Goal: Task Accomplishment & Management: Use online tool/utility

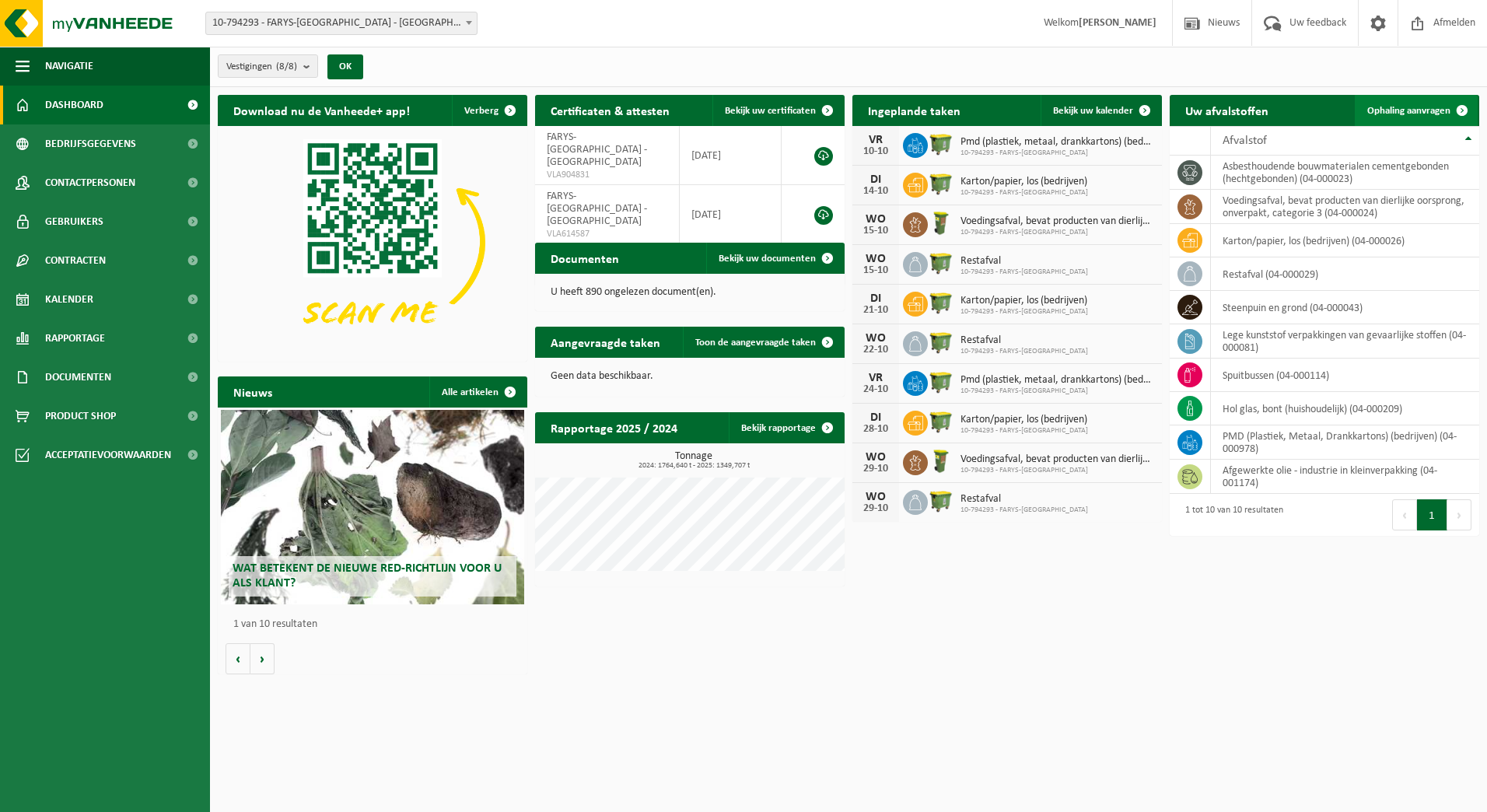
click at [1408, 106] on span "Ophaling aanvragen" at bounding box center [1408, 110] width 83 height 10
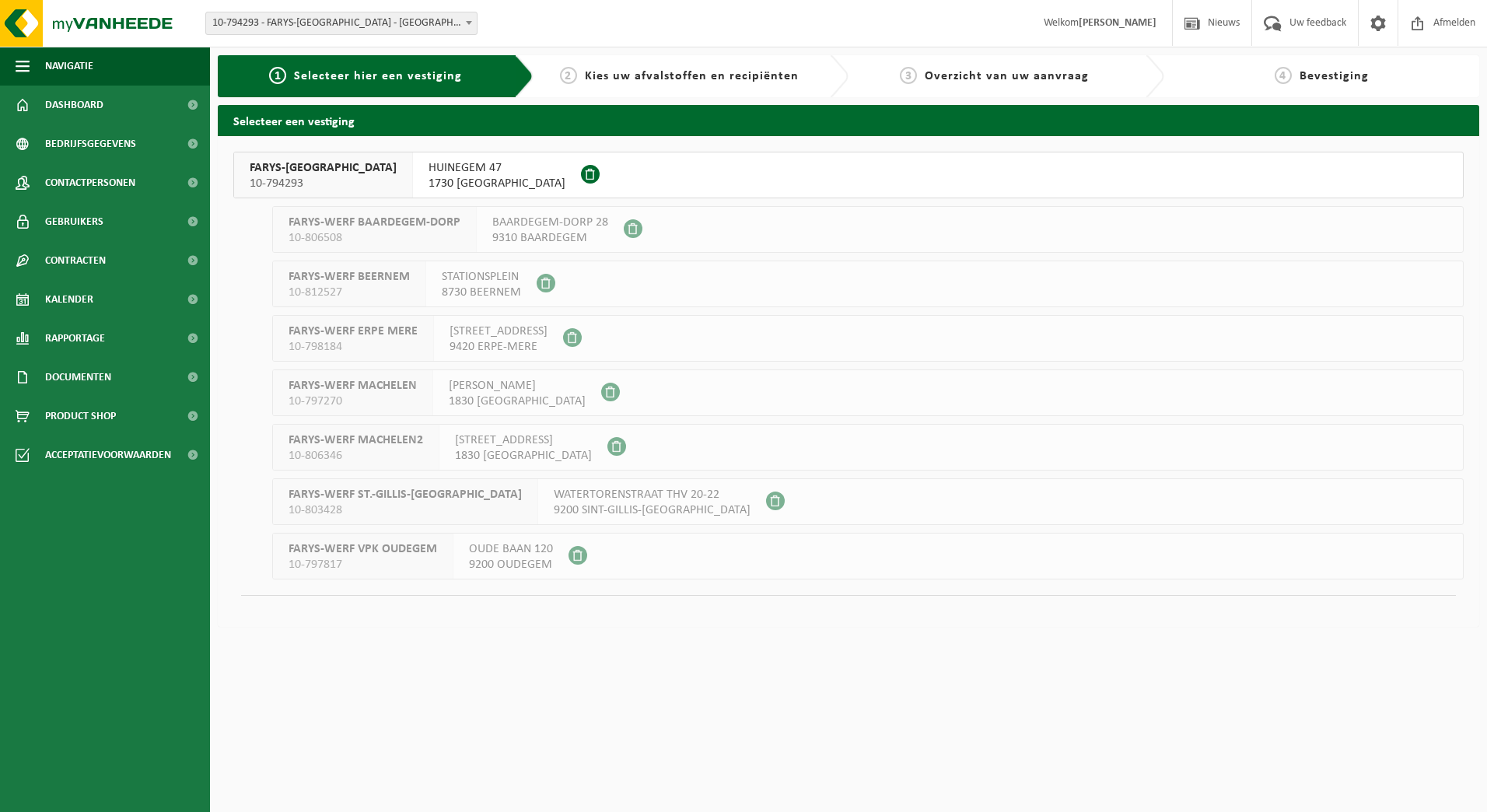
click at [272, 180] on span "10-794293" at bounding box center [322, 183] width 147 height 16
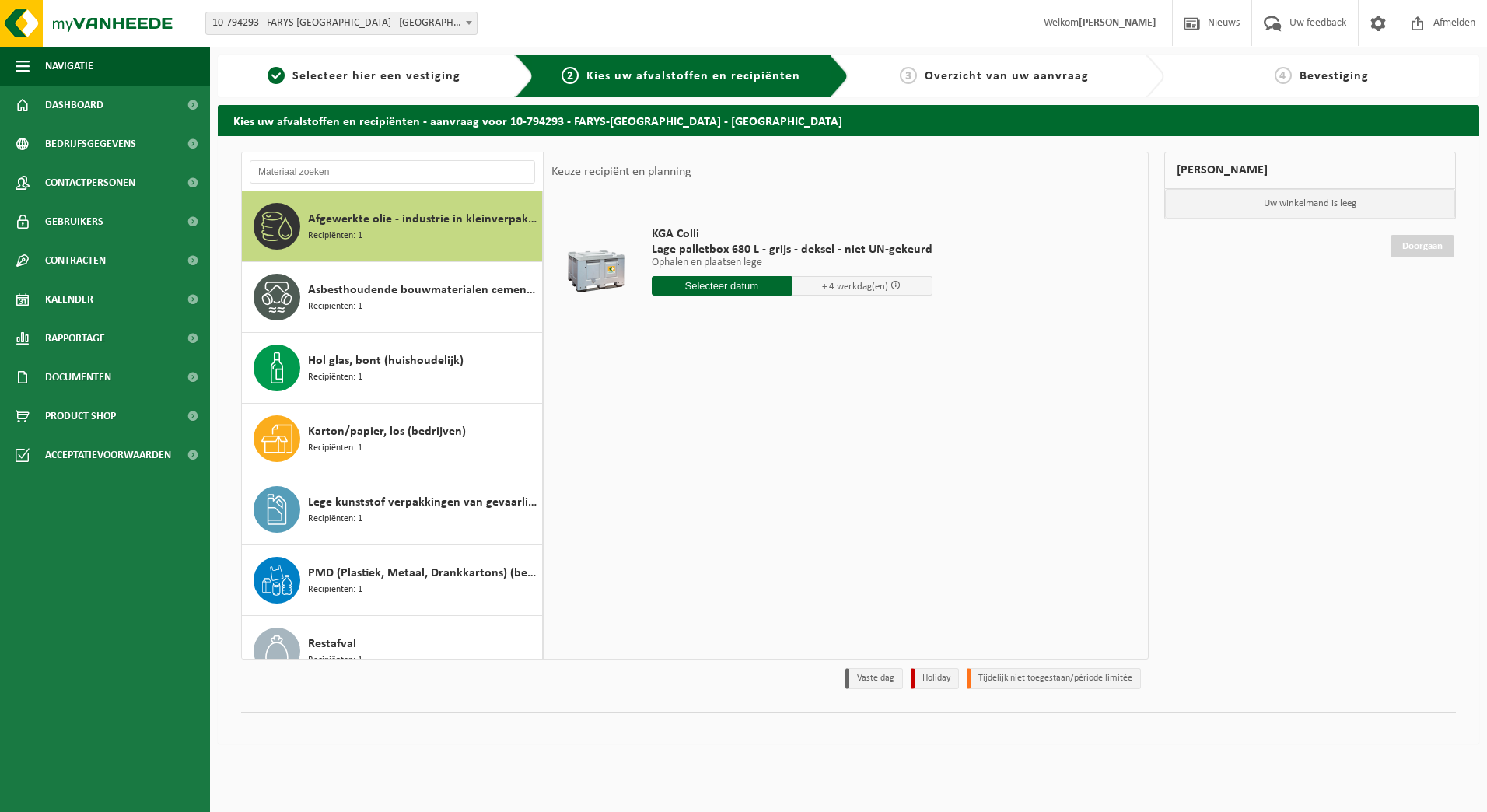
scroll to position [240, 0]
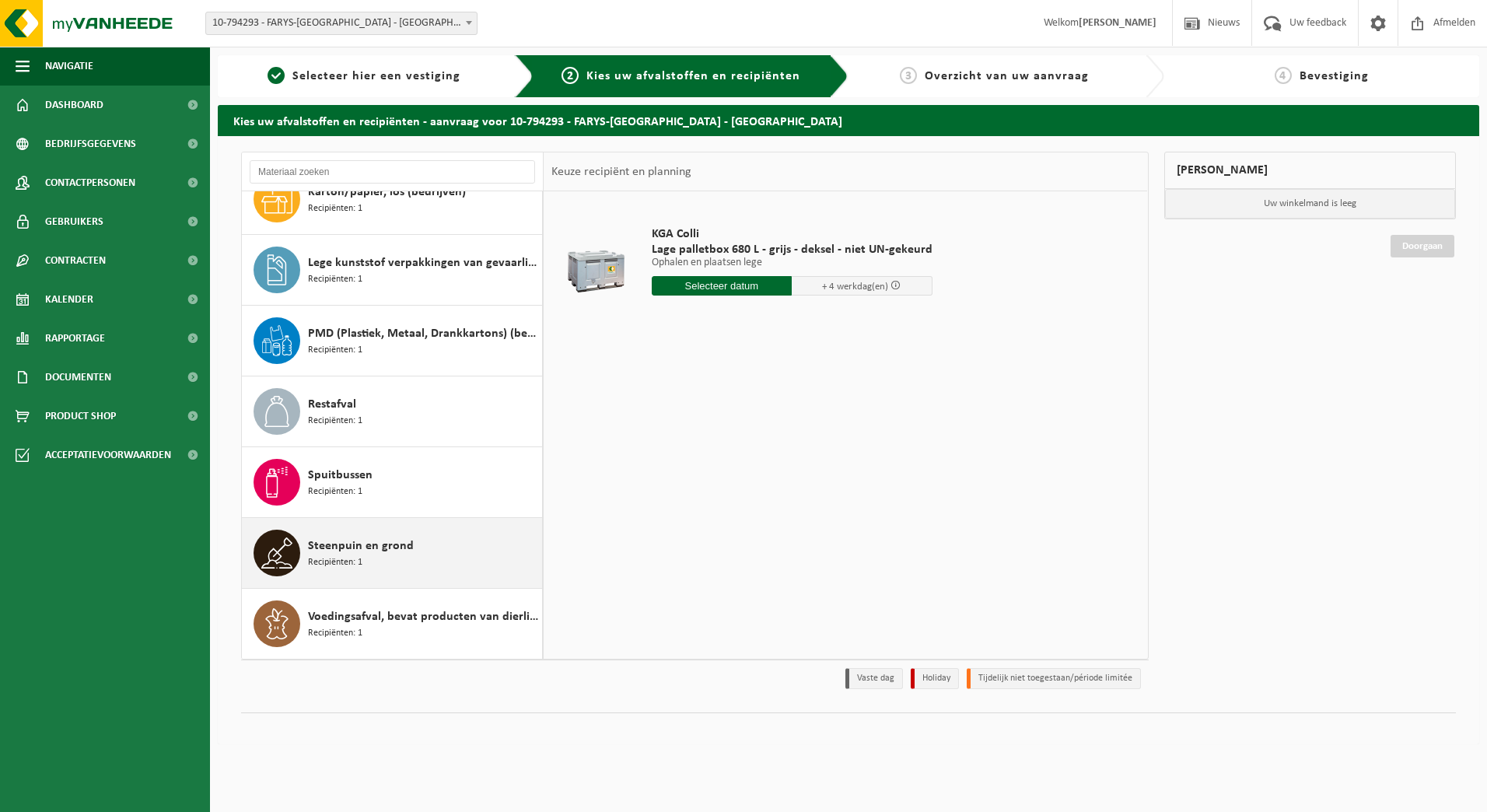
click at [447, 556] on div "Steenpuin en grond Recipiënten: 1" at bounding box center [423, 552] width 230 height 47
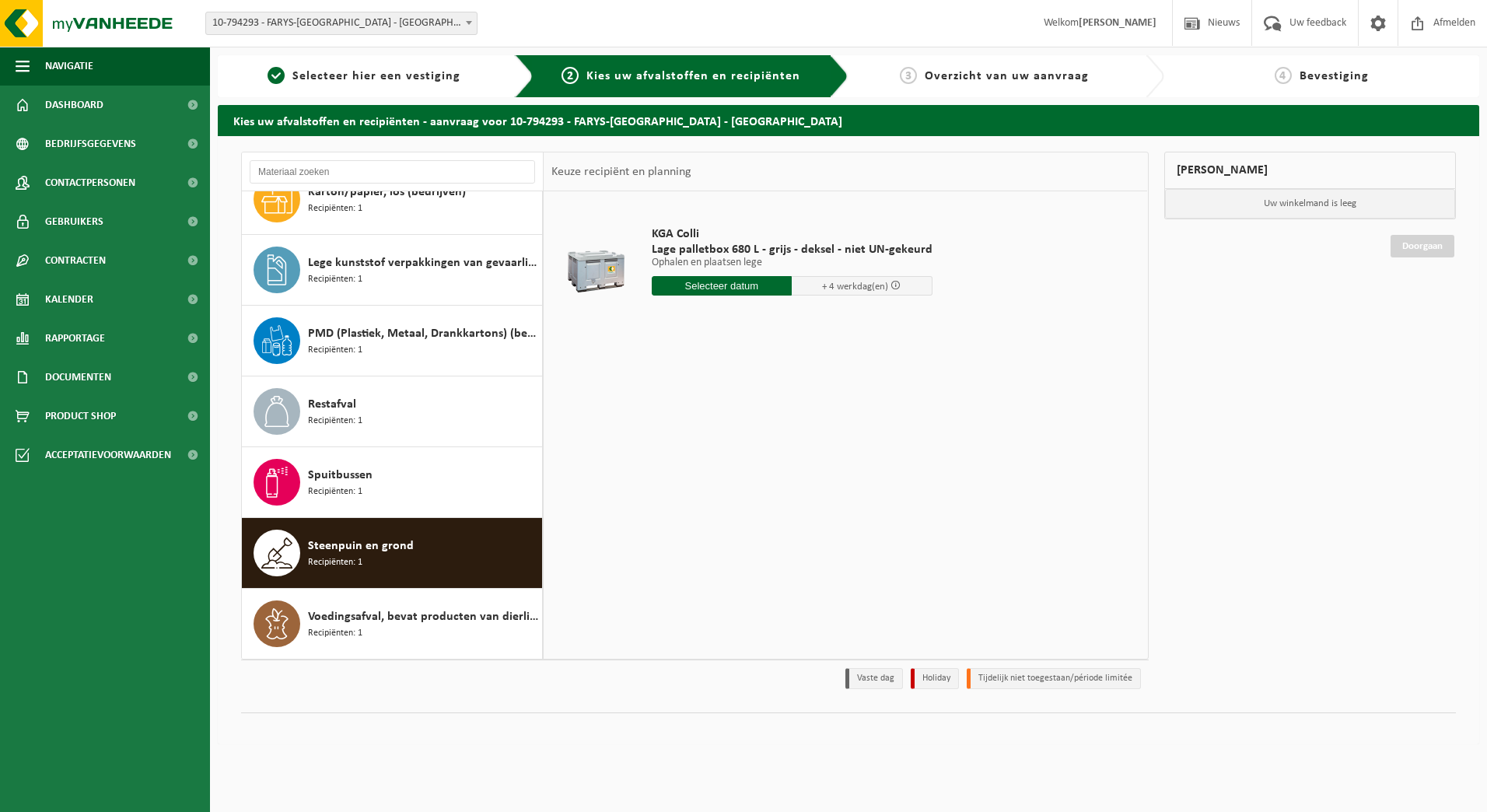
click at [757, 293] on input "text" at bounding box center [722, 286] width 141 height 19
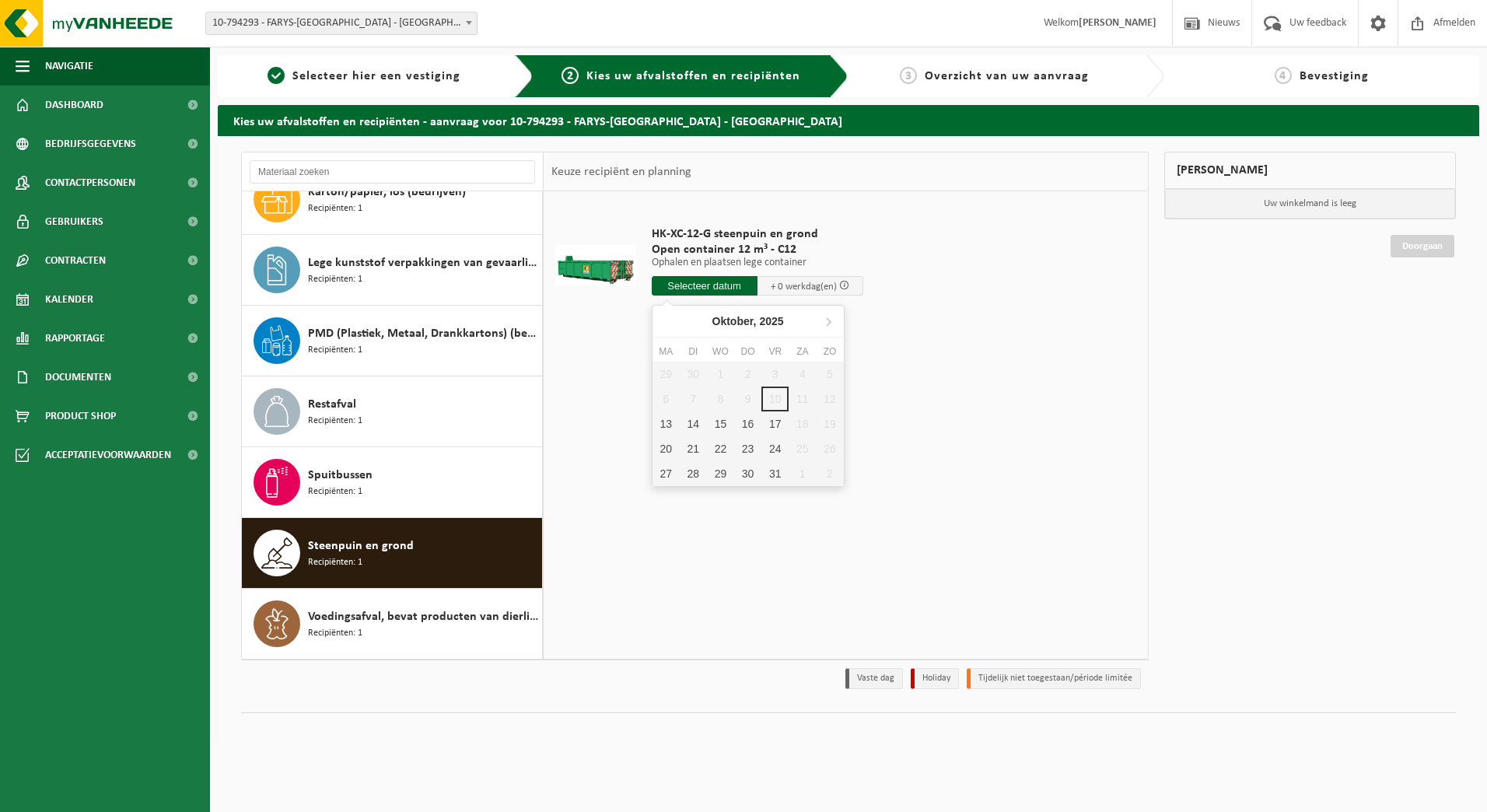
click at [709, 283] on input "text" at bounding box center [704, 286] width 106 height 19
click at [671, 423] on div "13" at bounding box center [666, 423] width 27 height 25
type input "Van 2025-10-13"
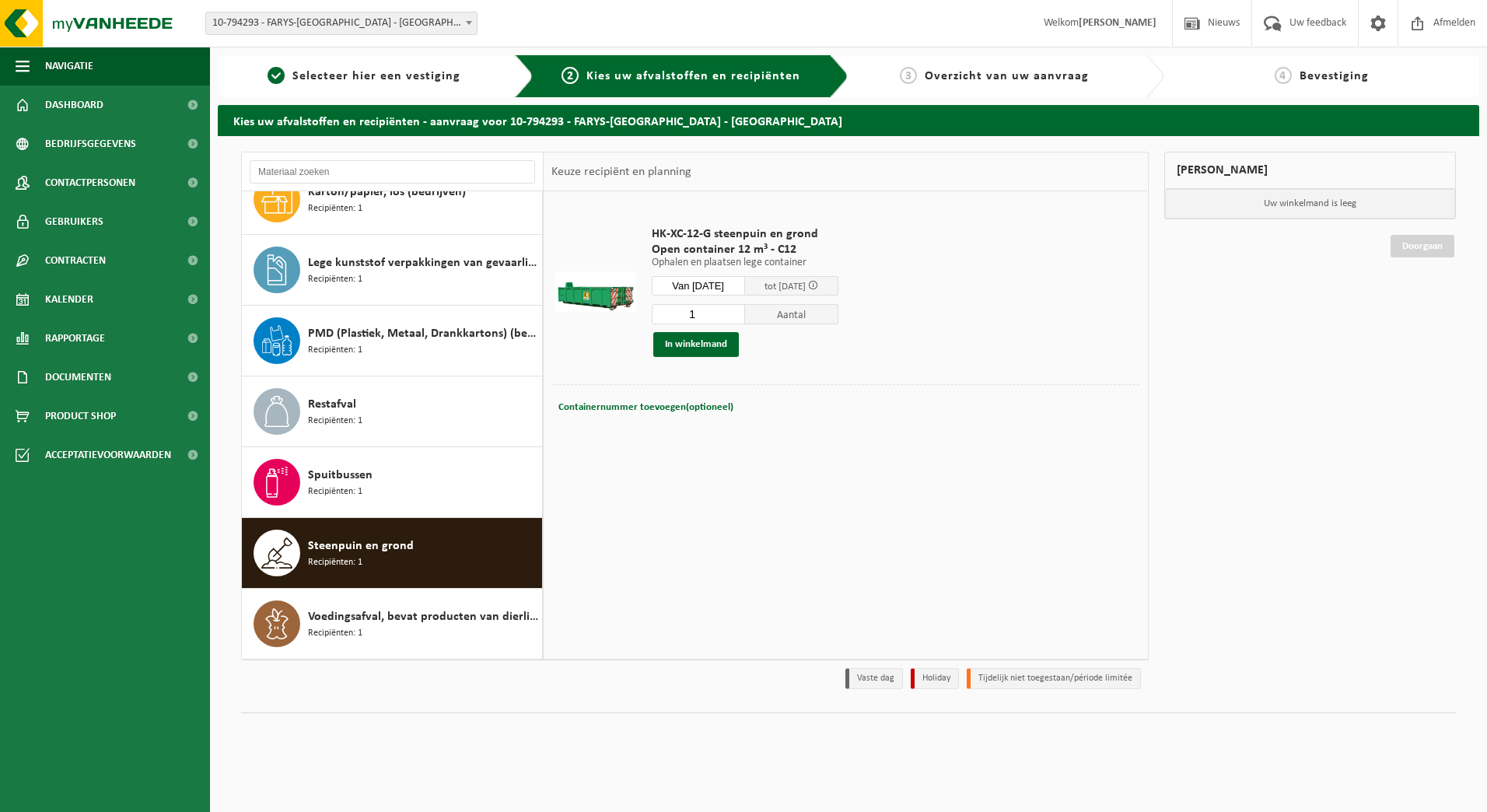
click at [708, 319] on input "1" at bounding box center [699, 314] width 94 height 20
type input "3"
click at [707, 345] on button "In winkelmand" at bounding box center [696, 344] width 86 height 25
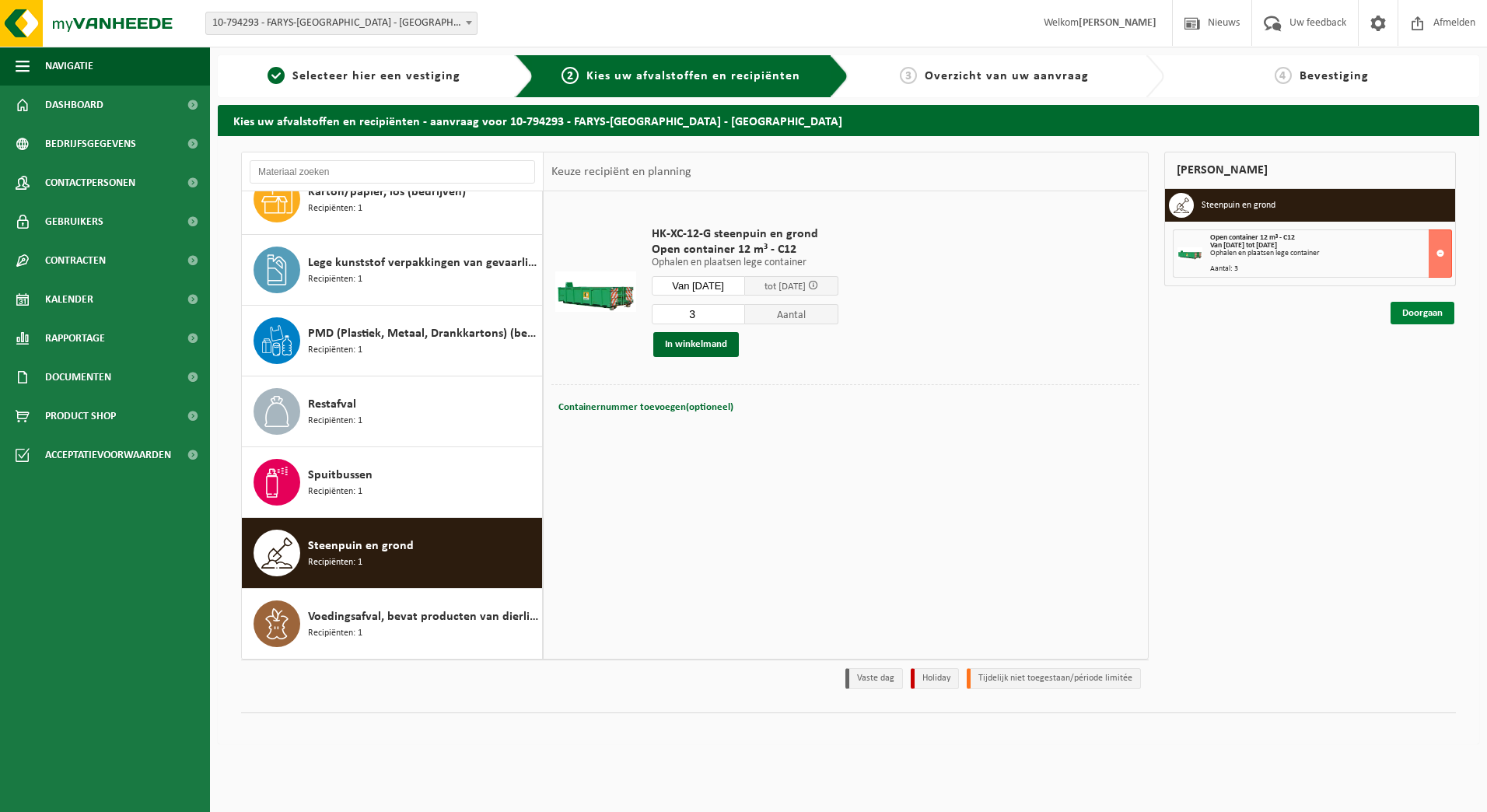
click at [1433, 314] on link "Doorgaan" at bounding box center [1423, 313] width 64 height 22
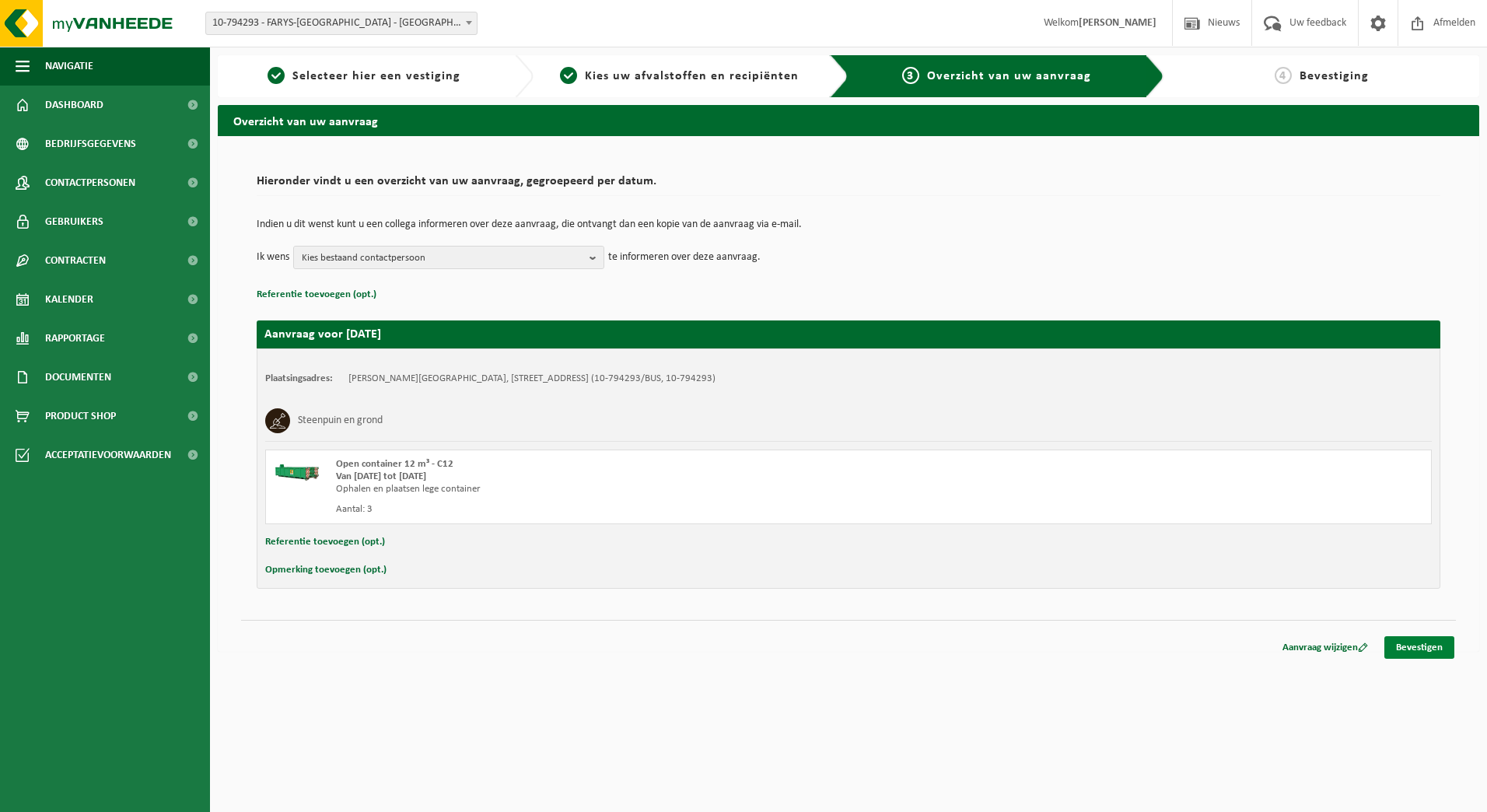
click at [1420, 646] on link "Bevestigen" at bounding box center [1420, 647] width 70 height 22
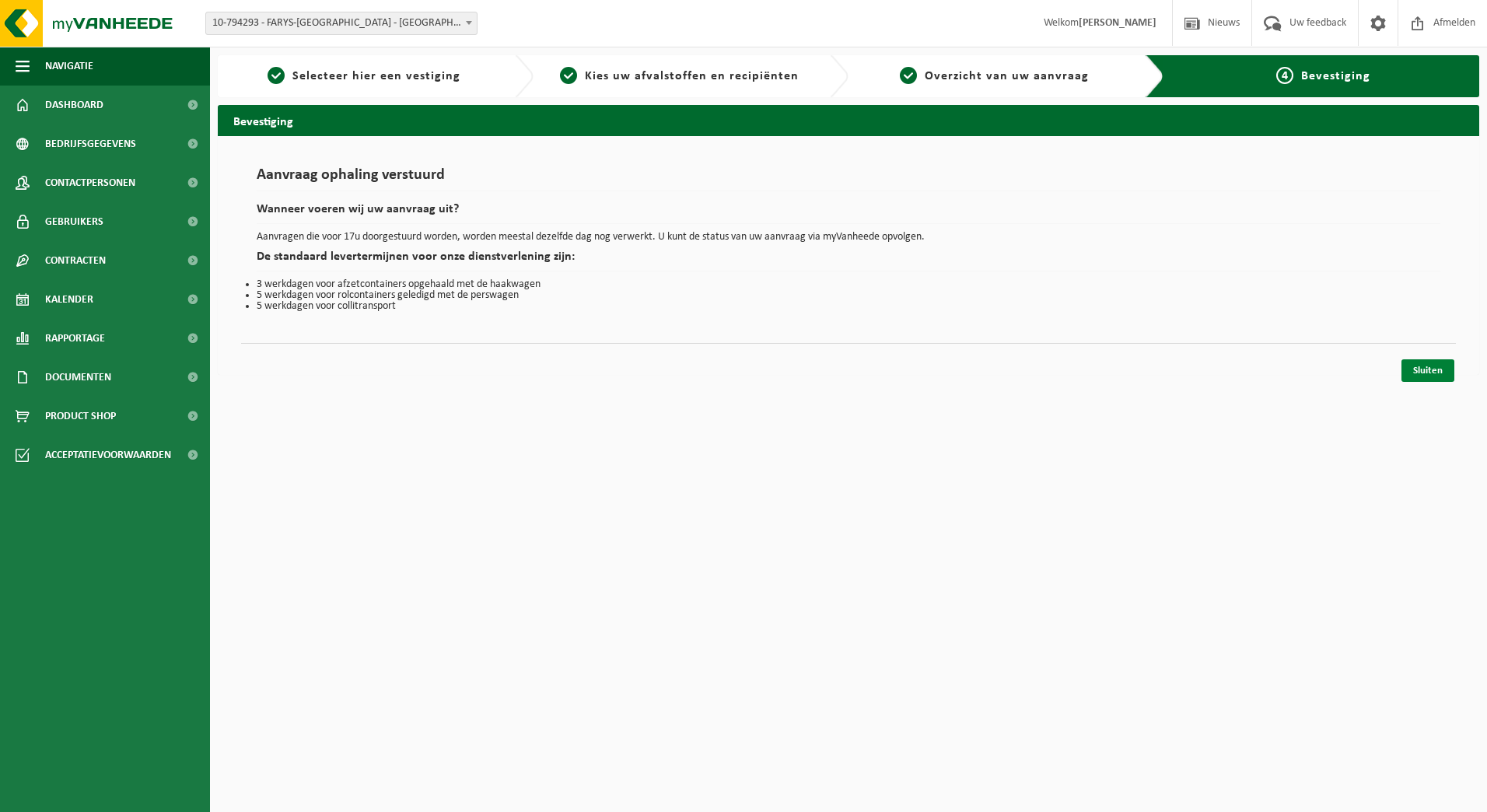
click at [1423, 375] on link "Sluiten" at bounding box center [1427, 371] width 53 height 22
